Goal: Check status

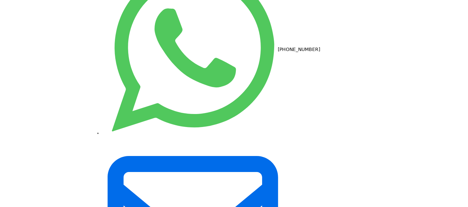
scroll to position [35, 0]
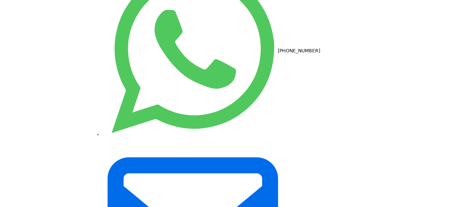
drag, startPoint x: 176, startPoint y: 53, endPoint x: 225, endPoint y: 54, distance: 49.6
copy td "KAUSHIK/160125/1078"
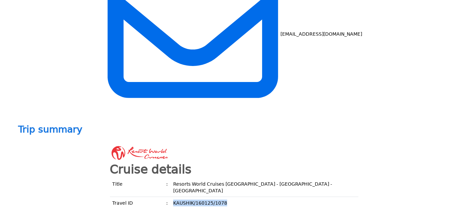
scroll to position [220, 0]
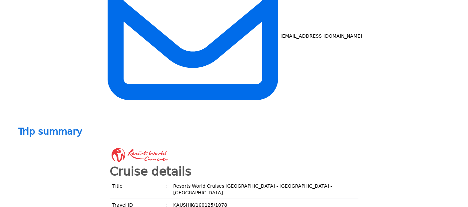
drag, startPoint x: 202, startPoint y: 62, endPoint x: 235, endPoint y: 63, distance: 33.3
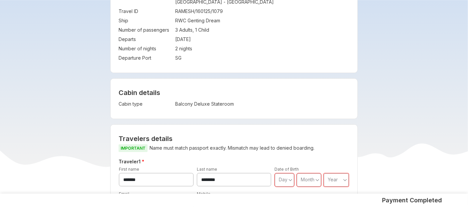
scroll to position [78, 0]
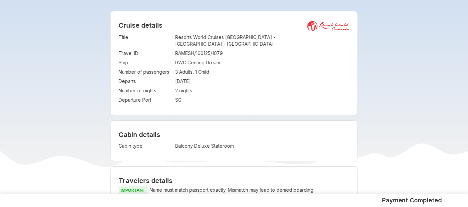
scroll to position [41, 0]
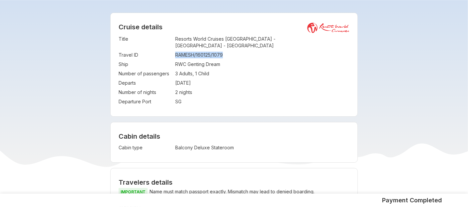
drag, startPoint x: 176, startPoint y: 48, endPoint x: 230, endPoint y: 48, distance: 54.0
click at [230, 50] on td "RAMESH/160125/1079" at bounding box center [262, 54] width 174 height 9
copy td "RAMESH/160125/1079"
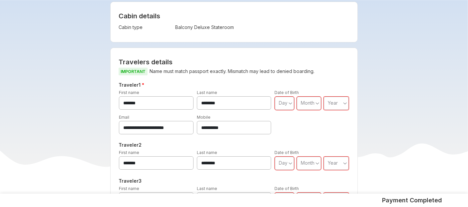
scroll to position [162, 0]
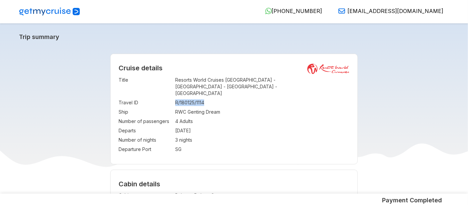
drag, startPoint x: 176, startPoint y: 98, endPoint x: 219, endPoint y: 96, distance: 43.4
click at [219, 98] on td "R/180125/1114" at bounding box center [262, 102] width 174 height 9
copy td "R/180125/1114"
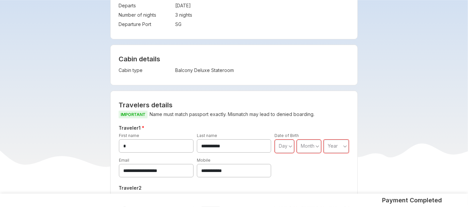
scroll to position [127, 0]
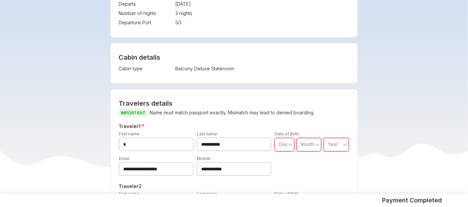
drag, startPoint x: 206, startPoint y: 161, endPoint x: 262, endPoint y: 154, distance: 57.1
click at [262, 155] on div "**********" at bounding box center [234, 165] width 78 height 21
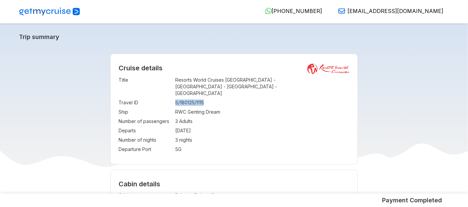
drag, startPoint x: 175, startPoint y: 97, endPoint x: 216, endPoint y: 97, distance: 40.3
click at [216, 98] on td "S/180125/1115" at bounding box center [262, 102] width 174 height 9
copy td "S/180125/1115"
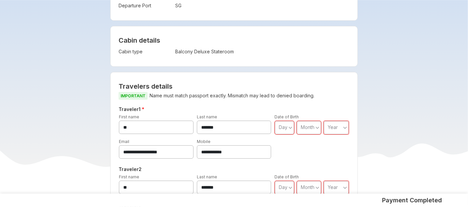
scroll to position [144, 0]
